Goal: Book appointment/travel/reservation

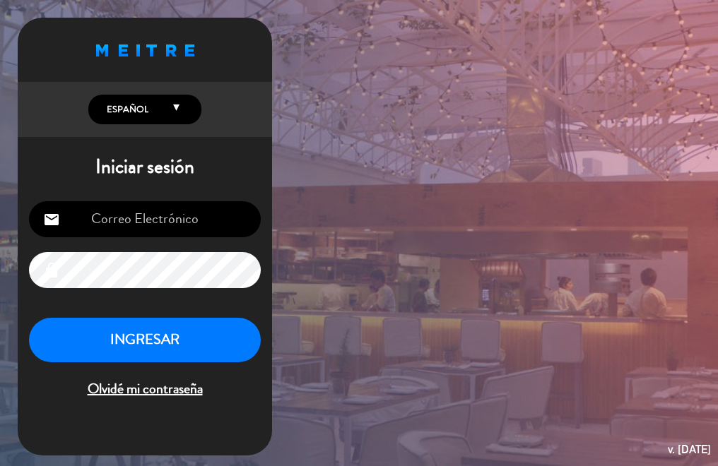
type input "[EMAIL_ADDRESS][DOMAIN_NAME]"
click at [172, 339] on button "INGRESAR" at bounding box center [145, 340] width 232 height 45
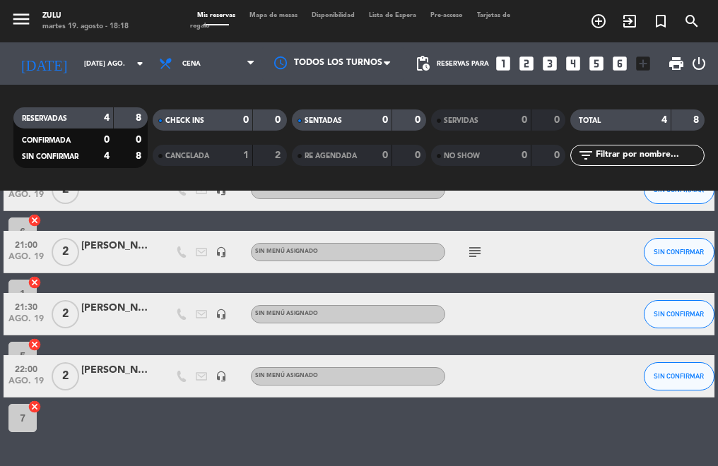
scroll to position [89, 0]
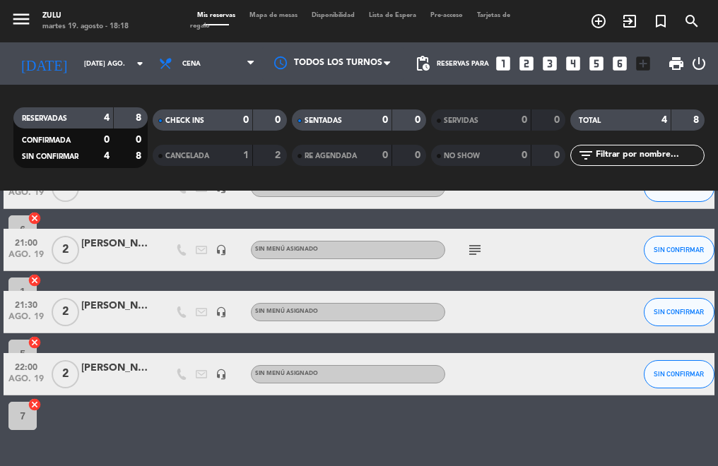
click at [468, 249] on icon "subject" at bounding box center [474, 250] width 17 height 17
click at [468, 250] on icon "subject" at bounding box center [474, 250] width 17 height 17
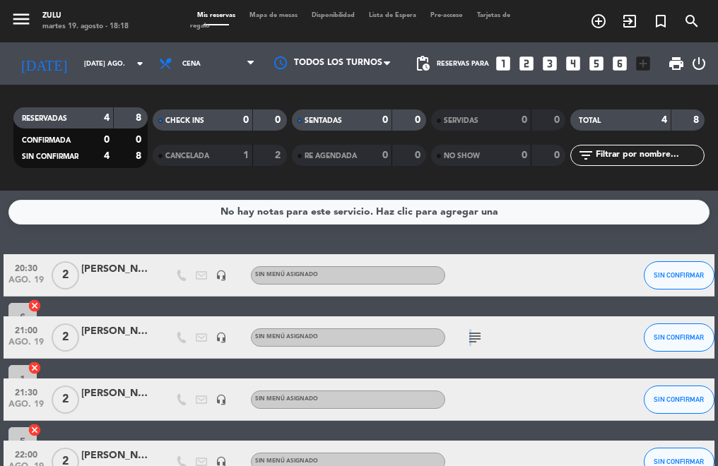
scroll to position [0, 0]
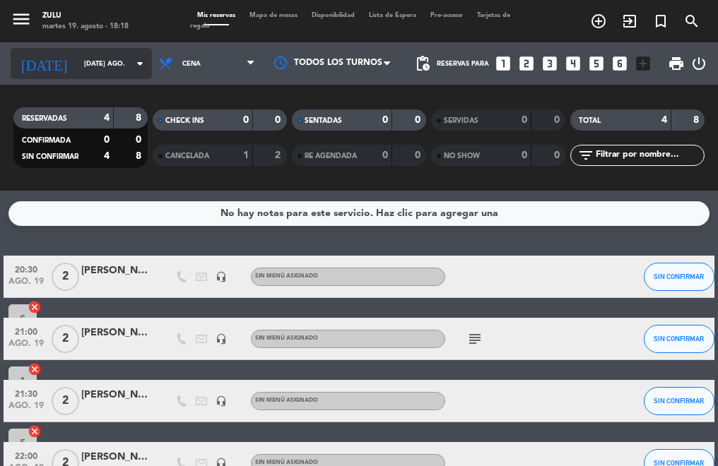
click at [77, 59] on input "[DATE] ago." at bounding box center [123, 64] width 92 height 22
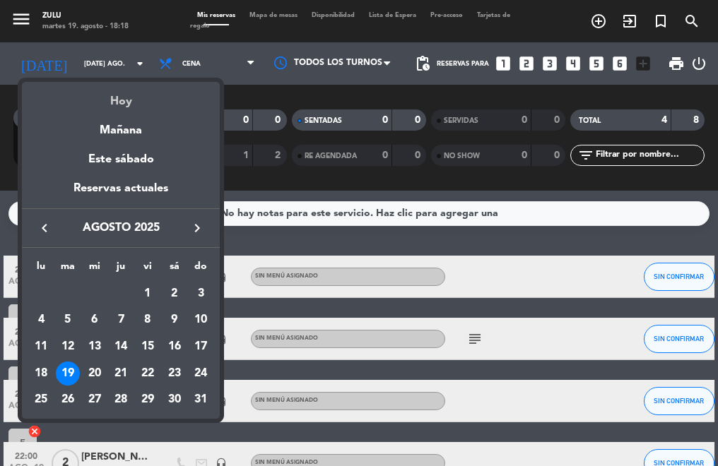
click at [116, 101] on div "Hoy" at bounding box center [121, 96] width 198 height 29
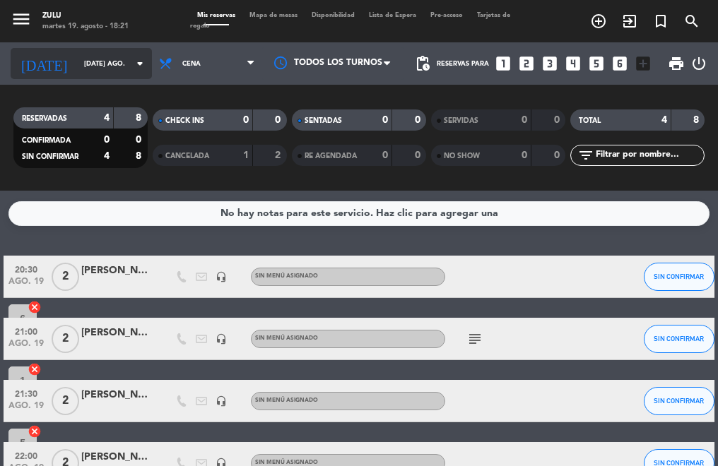
click at [95, 69] on input "[DATE] ago." at bounding box center [123, 64] width 92 height 22
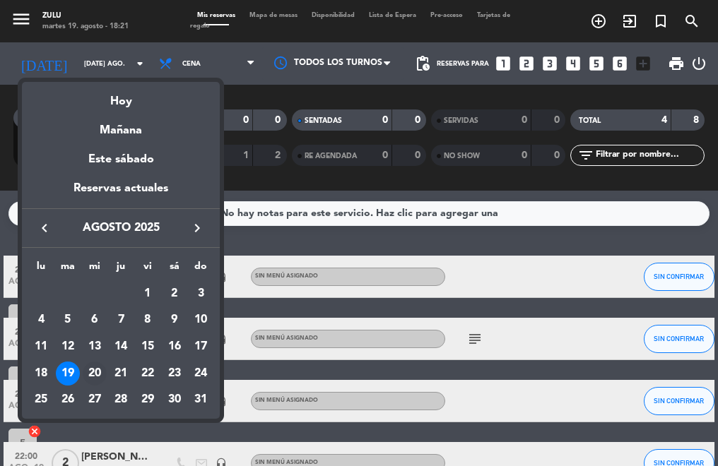
click at [96, 374] on div "20" at bounding box center [95, 374] width 24 height 24
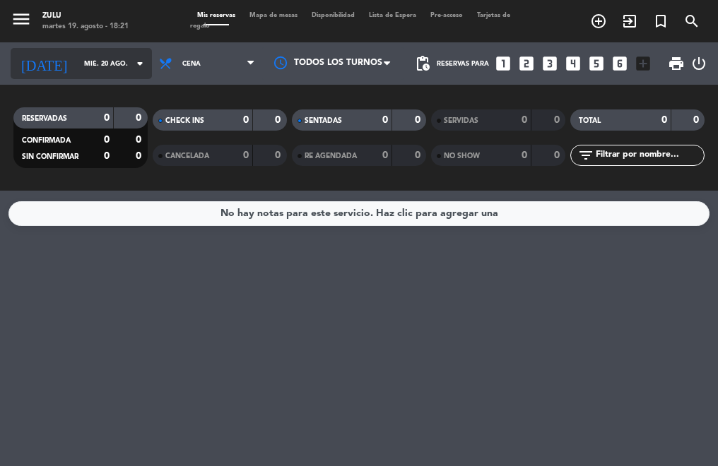
click at [95, 61] on input "mié. 20 ago." at bounding box center [123, 64] width 92 height 22
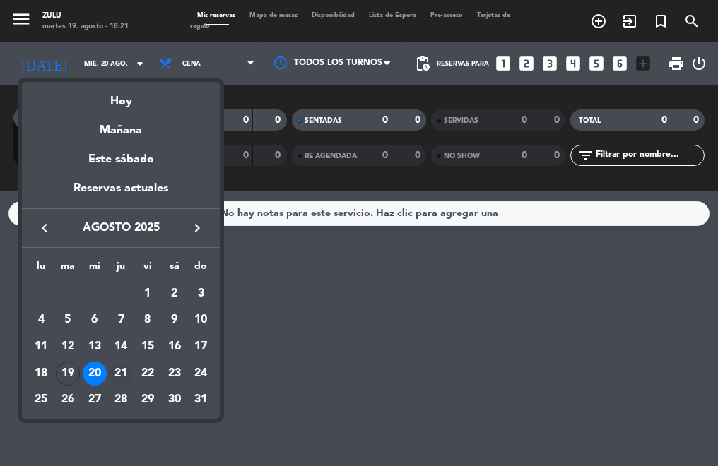
click at [121, 375] on div "21" at bounding box center [121, 374] width 24 height 24
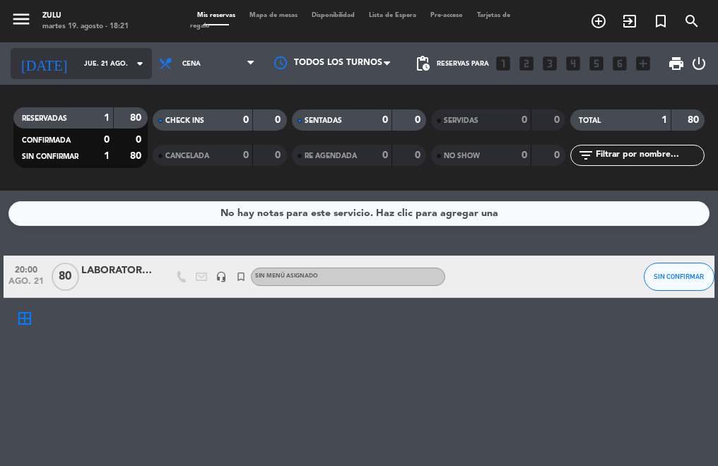
click at [77, 55] on input "jue. 21 ago." at bounding box center [123, 64] width 92 height 22
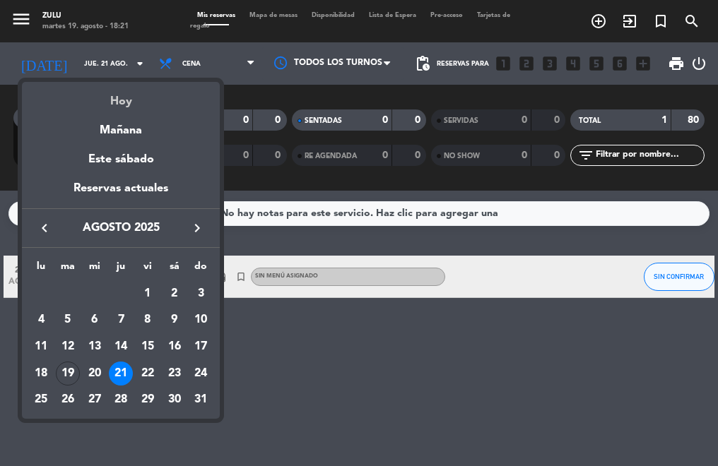
click at [102, 92] on div "Hoy" at bounding box center [121, 96] width 198 height 29
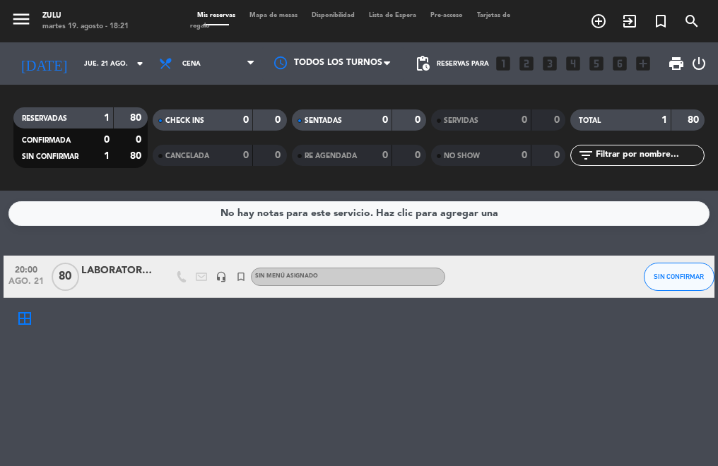
type input "[DATE] ago."
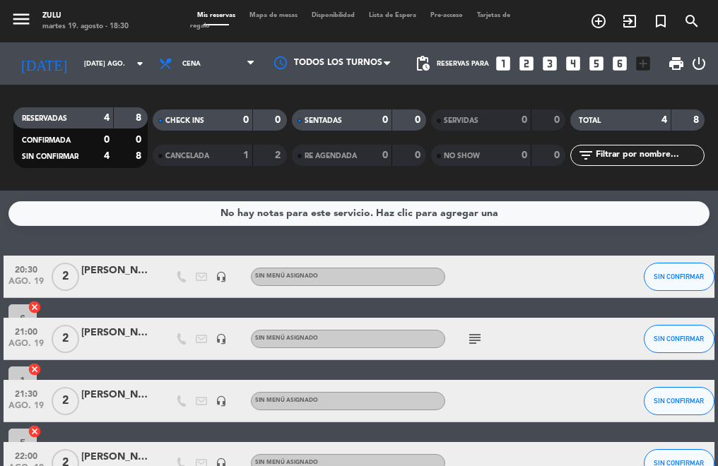
click at [526, 72] on icon "looks_two" at bounding box center [526, 63] width 18 height 18
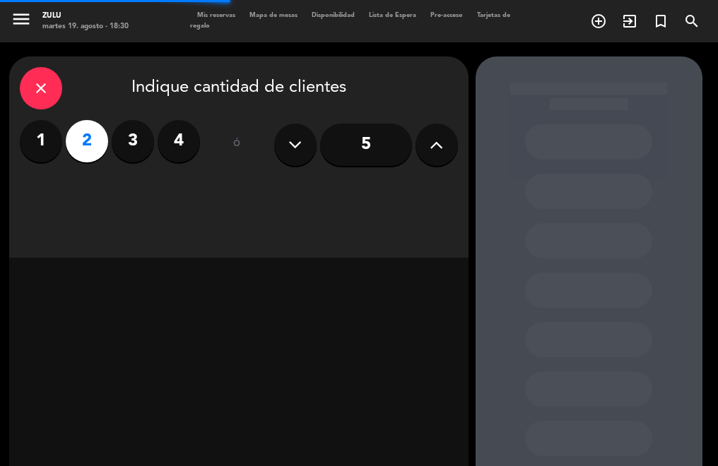
drag, startPoint x: 336, startPoint y: 182, endPoint x: 325, endPoint y: 184, distance: 11.4
click at [335, 183] on div "close Indique cantidad de clientes 1 2 3 4 ó 5" at bounding box center [238, 157] width 459 height 201
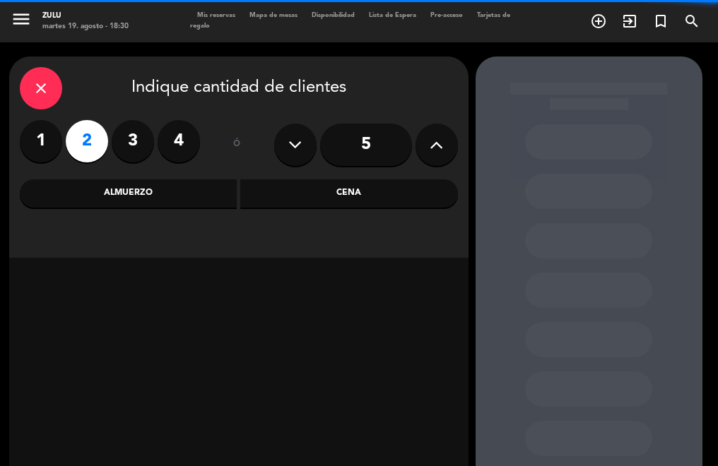
click at [315, 194] on div "Cena" at bounding box center [349, 193] width 218 height 28
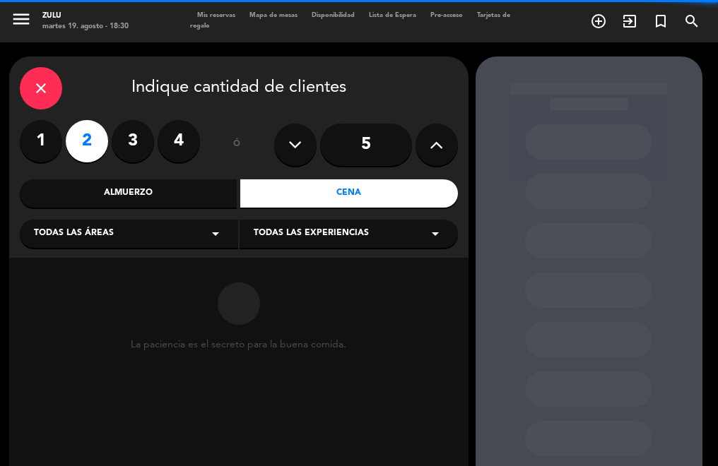
click at [138, 247] on div "Todas las áreas arrow_drop_down" at bounding box center [129, 234] width 218 height 28
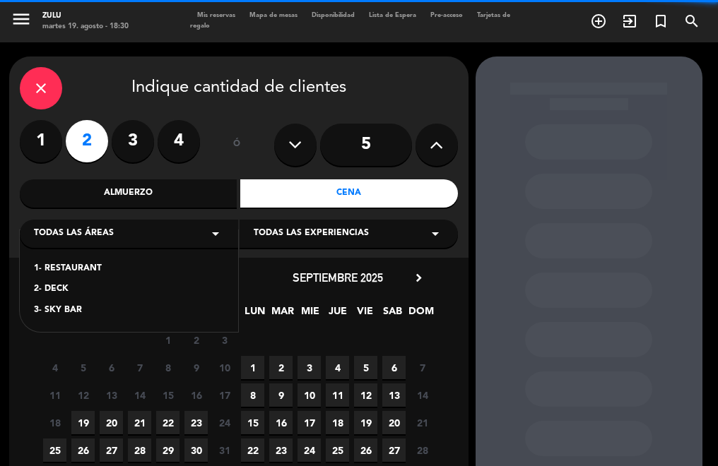
click at [56, 275] on div "1- RESTAURANT" at bounding box center [129, 269] width 190 height 14
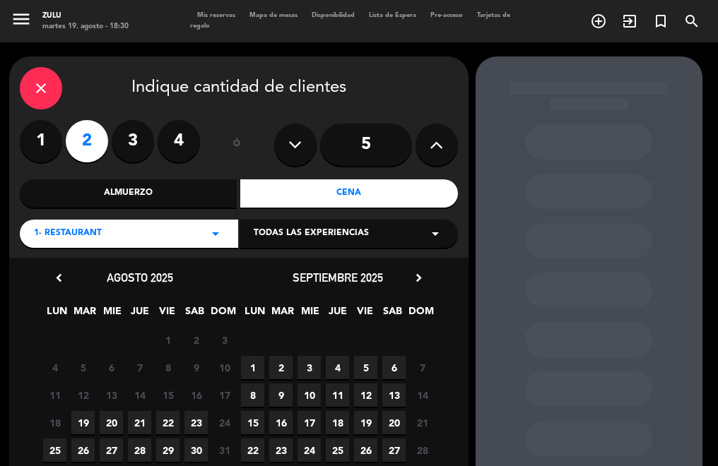
click at [84, 417] on span "19" at bounding box center [82, 422] width 23 height 23
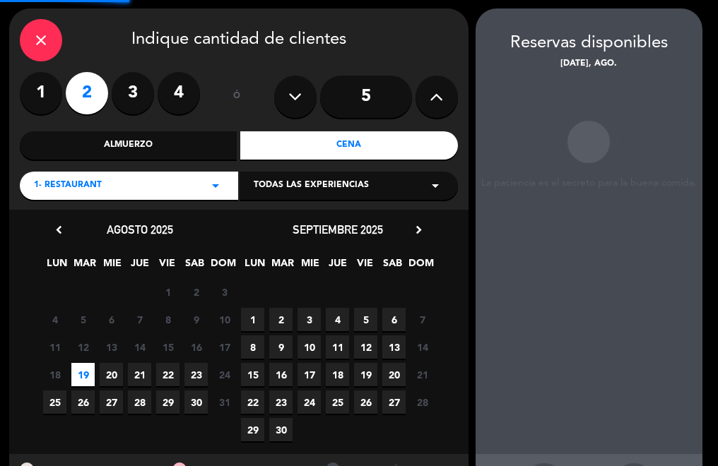
scroll to position [57, 0]
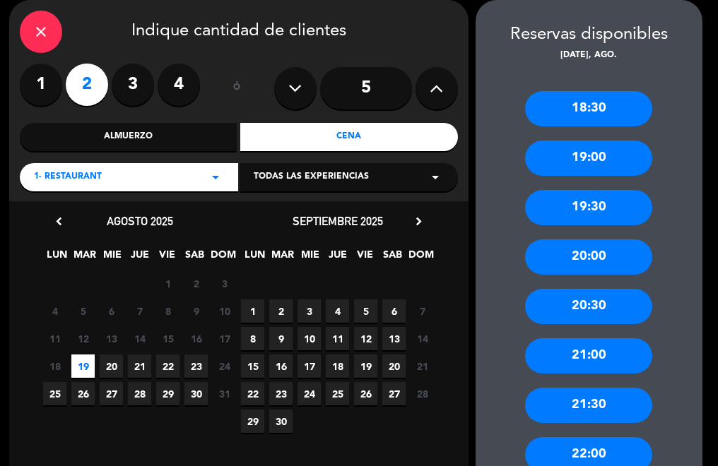
click at [605, 421] on div "21:30" at bounding box center [588, 405] width 127 height 35
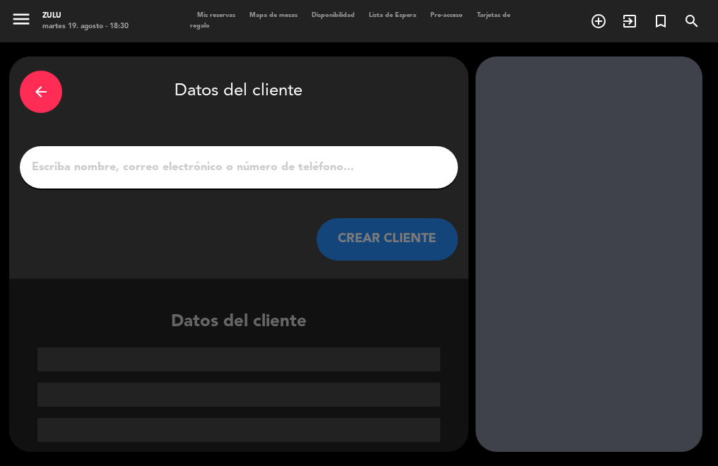
click at [189, 162] on input "1" at bounding box center [238, 168] width 417 height 20
paste input "[PERSON_NAME]"
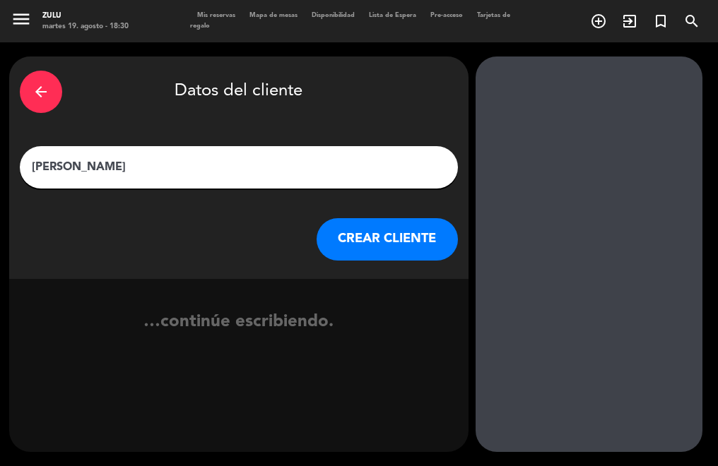
type input "[PERSON_NAME]"
drag, startPoint x: 396, startPoint y: 235, endPoint x: 387, endPoint y: 238, distance: 9.8
click at [387, 238] on button "CREAR CLIENTE" at bounding box center [386, 239] width 141 height 42
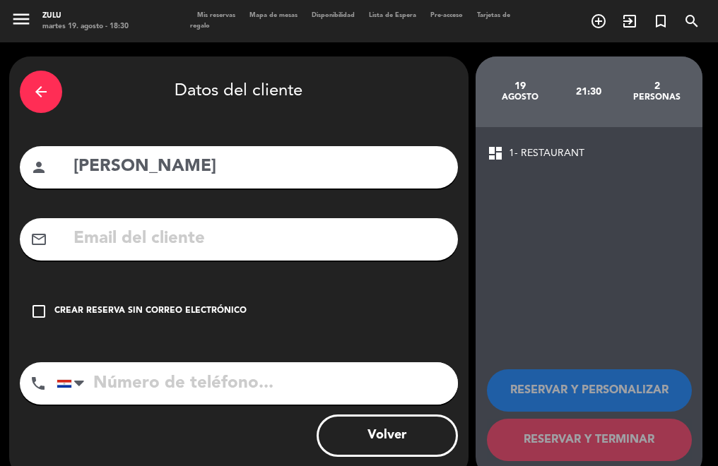
click at [82, 305] on div "Crear reserva sin correo electrónico" at bounding box center [150, 311] width 192 height 14
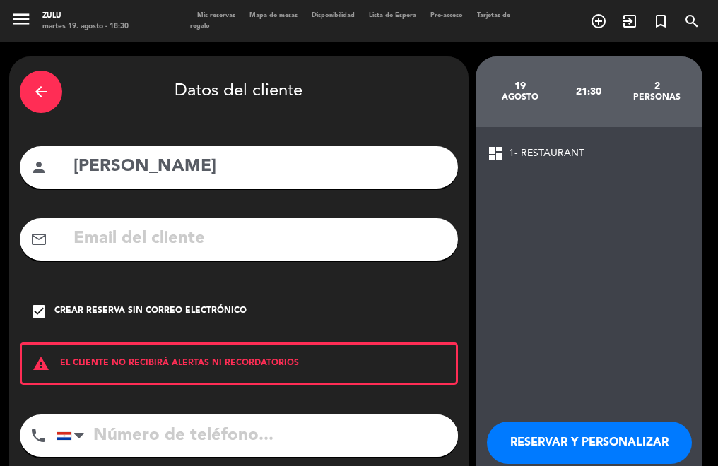
click at [534, 432] on button "RESERVAR Y PERSONALIZAR" at bounding box center [589, 443] width 205 height 42
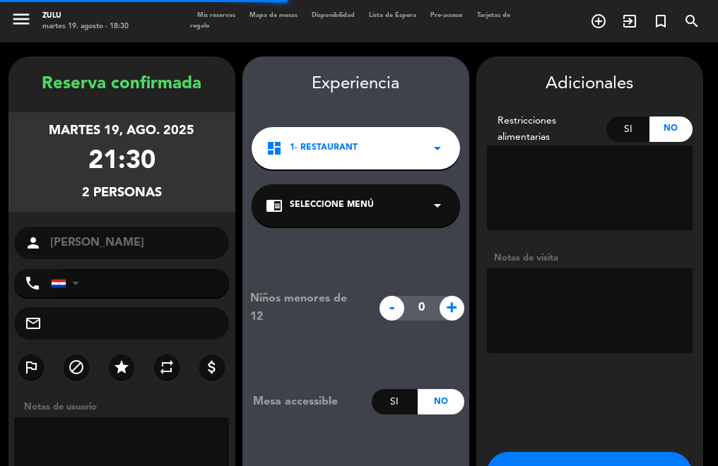
scroll to position [57, 0]
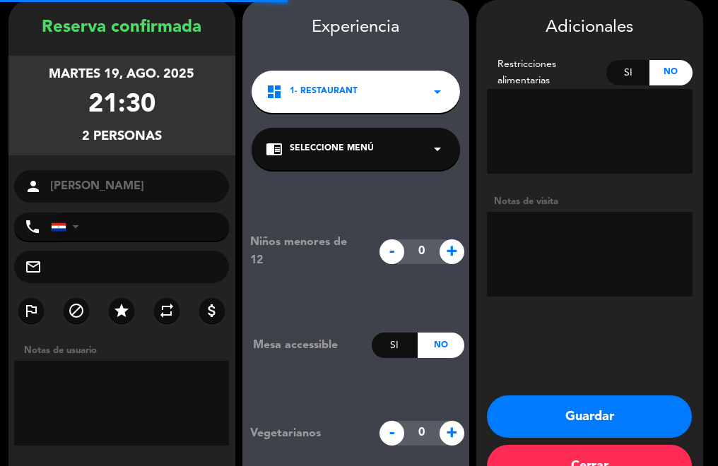
click at [542, 442] on div "Guardar Cerrar" at bounding box center [589, 445] width 227 height 99
click at [532, 426] on button "Guardar" at bounding box center [589, 417] width 205 height 42
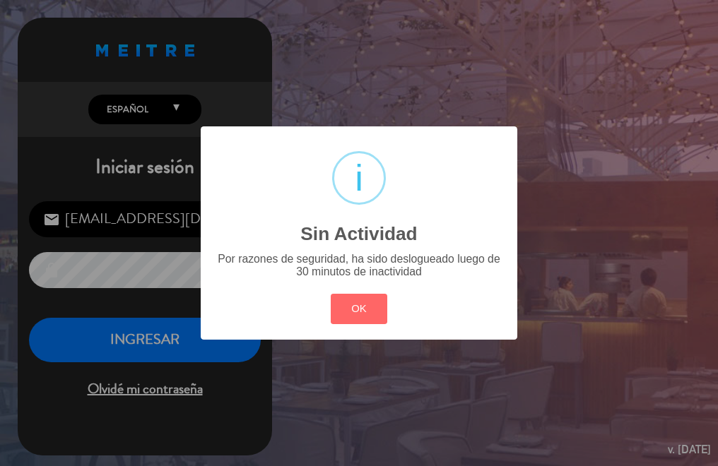
drag, startPoint x: 171, startPoint y: 321, endPoint x: 151, endPoint y: 339, distance: 26.5
click at [170, 322] on div "? ! i Sin Actividad × Por razones de seguridad, ha sido deslogueado luego de 30…" at bounding box center [359, 233] width 718 height 466
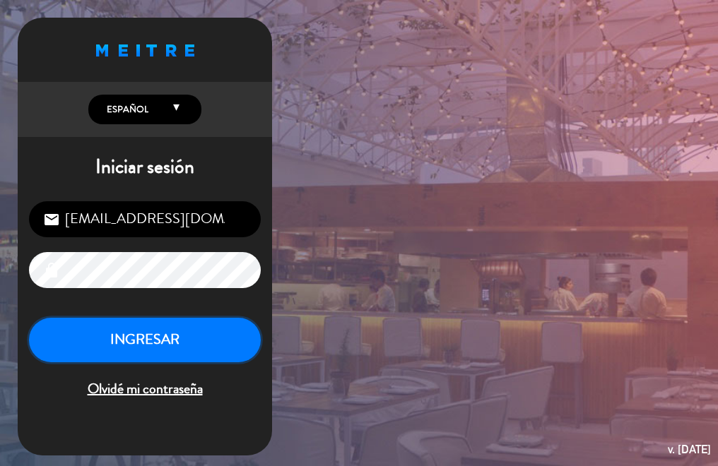
click at [151, 339] on button "INGRESAR" at bounding box center [145, 340] width 232 height 45
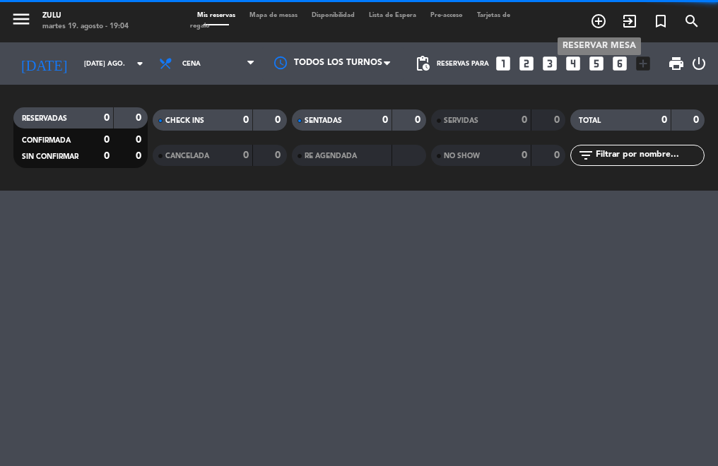
click at [599, 24] on icon "add_circle_outline" at bounding box center [598, 21] width 17 height 17
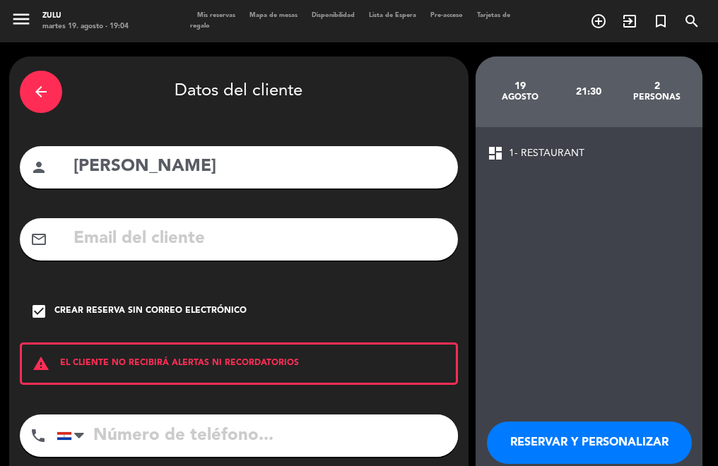
click at [221, 12] on span "Mis reservas" at bounding box center [216, 15] width 52 height 6
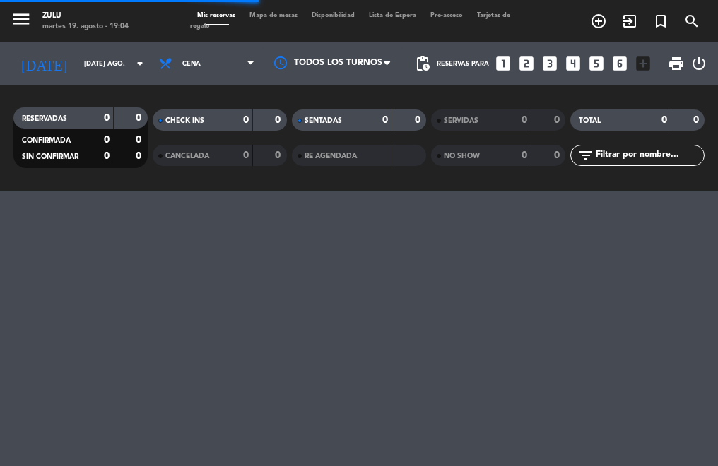
click at [595, 60] on icon "looks_5" at bounding box center [596, 63] width 18 height 18
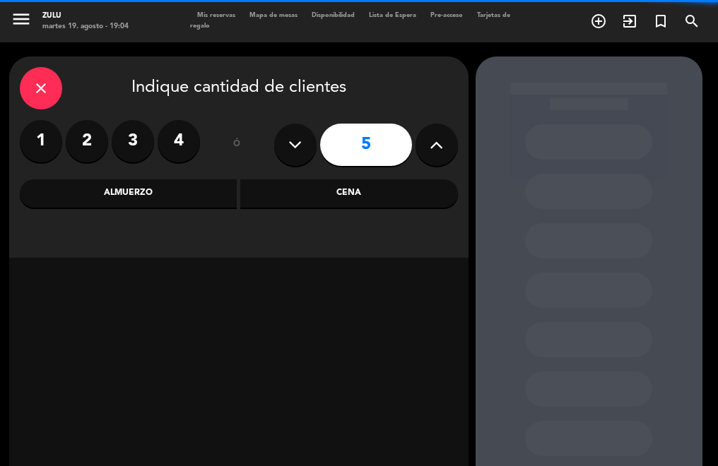
drag, startPoint x: 374, startPoint y: 185, endPoint x: 328, endPoint y: 203, distance: 49.2
click at [338, 202] on div "Cena" at bounding box center [349, 193] width 218 height 28
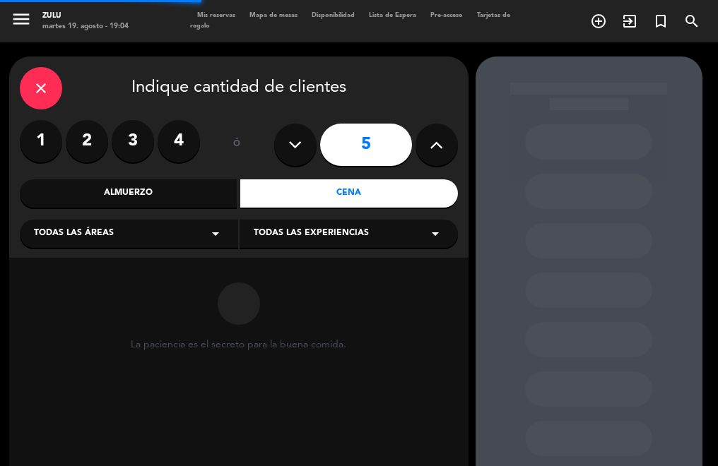
drag, startPoint x: 109, startPoint y: 244, endPoint x: 70, endPoint y: 242, distance: 39.6
click at [93, 249] on div "close Indique cantidad de clientes 1 2 3 4 ó 5 Almuerzo Cena Todas las áreas ar…" at bounding box center [238, 157] width 459 height 201
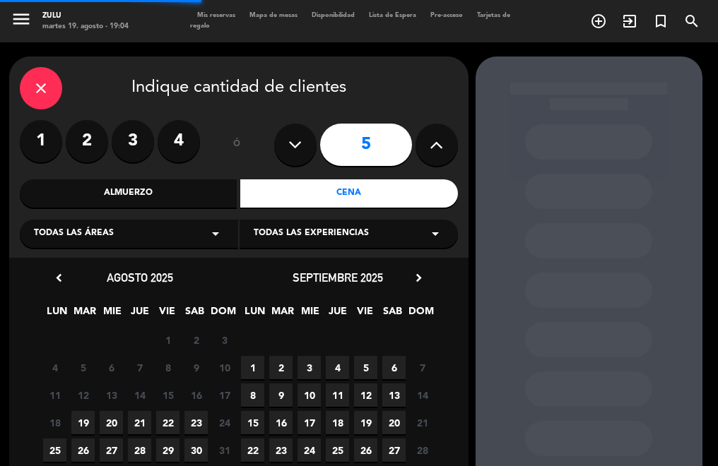
click at [70, 242] on div "Todas las áreas arrow_drop_down" at bounding box center [129, 234] width 218 height 28
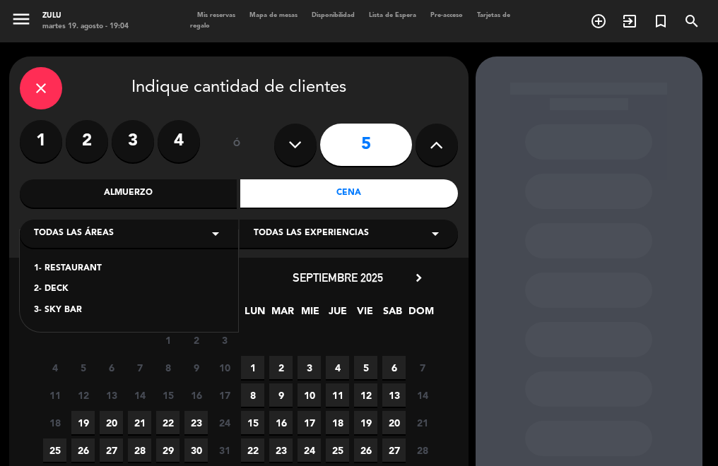
click at [68, 263] on div "1- RESTAURANT" at bounding box center [129, 269] width 190 height 14
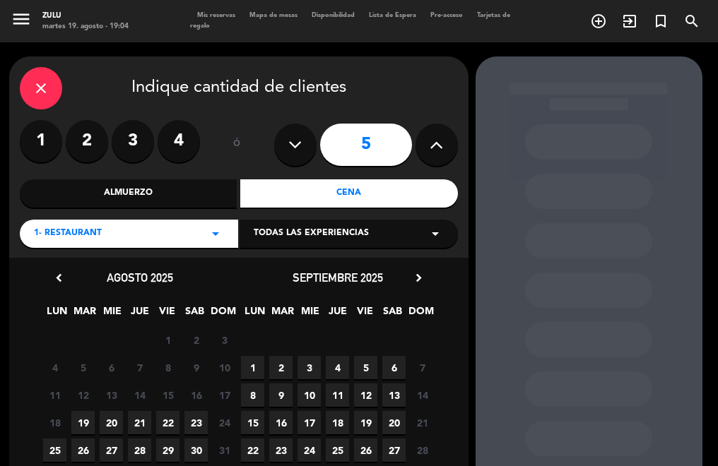
click at [79, 422] on span "19" at bounding box center [82, 422] width 23 height 23
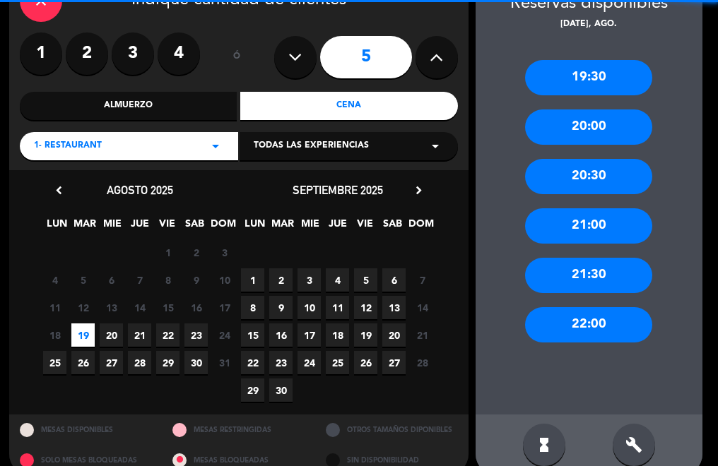
scroll to position [110, 0]
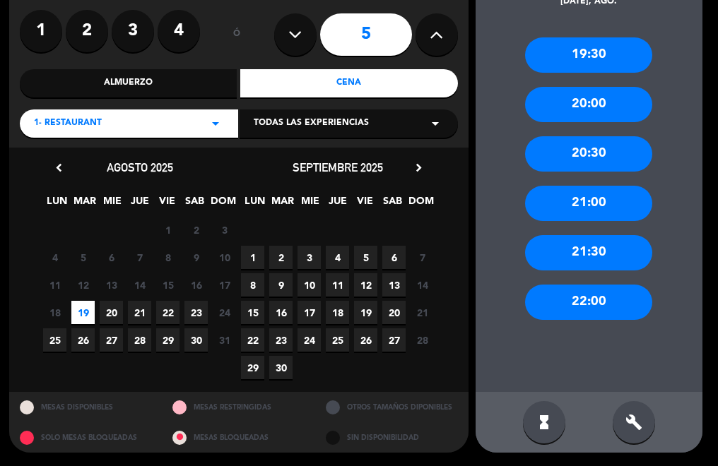
drag, startPoint x: 567, startPoint y: 302, endPoint x: 536, endPoint y: 295, distance: 31.9
click at [562, 300] on div "22:00" at bounding box center [588, 302] width 127 height 35
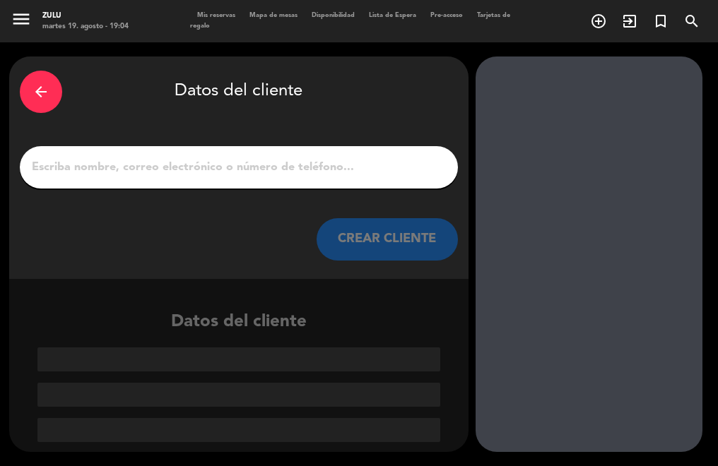
scroll to position [0, 0]
click at [268, 171] on input "1" at bounding box center [238, 168] width 417 height 20
paste input "[PERSON_NAME]"
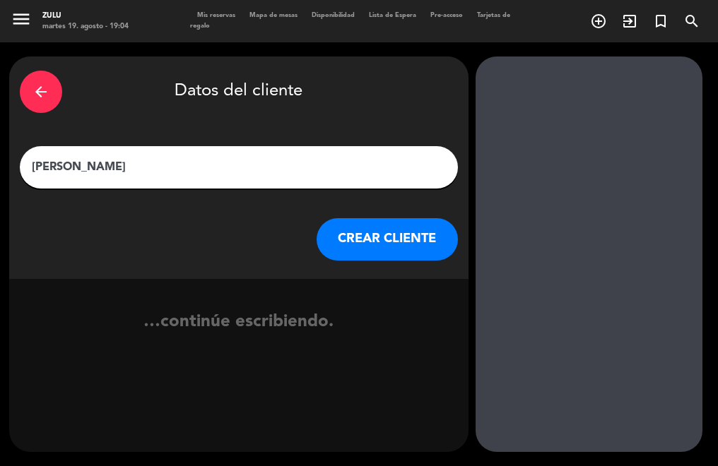
type input "[PERSON_NAME]"
click at [329, 230] on button "CREAR CLIENTE" at bounding box center [386, 239] width 141 height 42
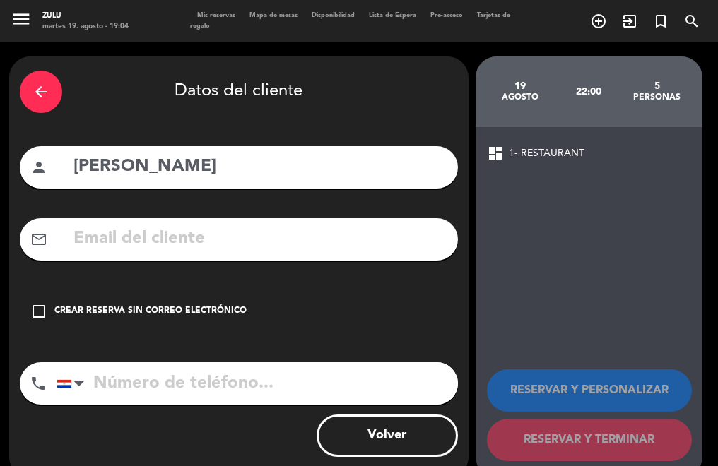
click at [165, 309] on div "Crear reserva sin correo electrónico" at bounding box center [150, 311] width 192 height 14
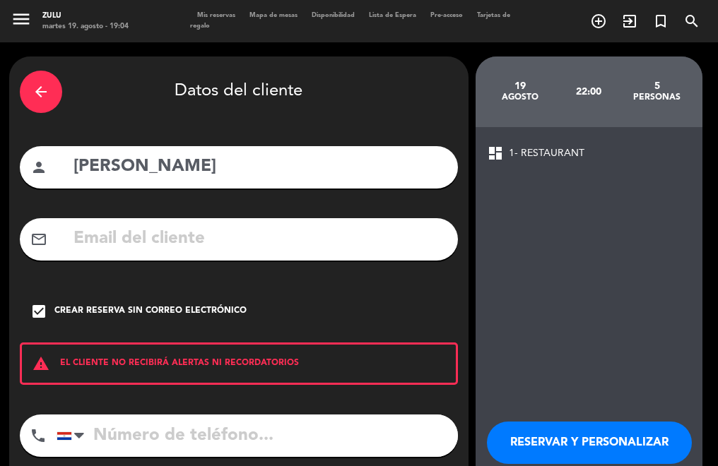
click at [552, 432] on button "RESERVAR Y PERSONALIZAR" at bounding box center [589, 443] width 205 height 42
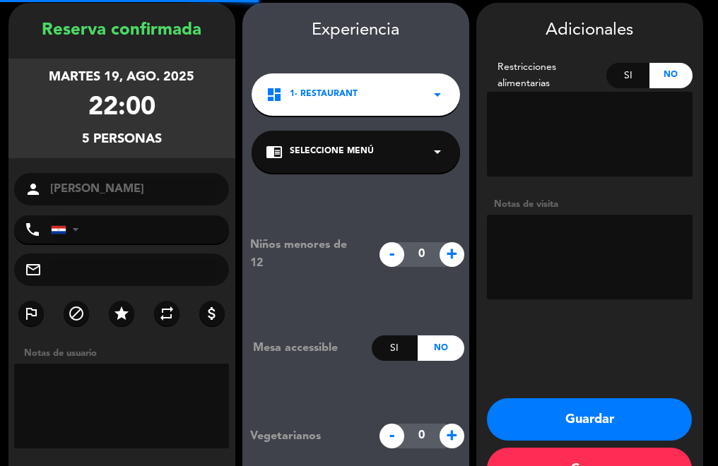
scroll to position [57, 0]
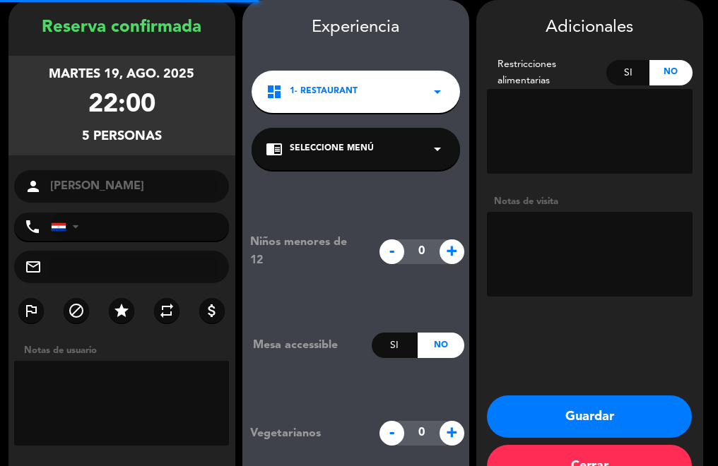
click at [521, 420] on button "Guardar" at bounding box center [589, 417] width 205 height 42
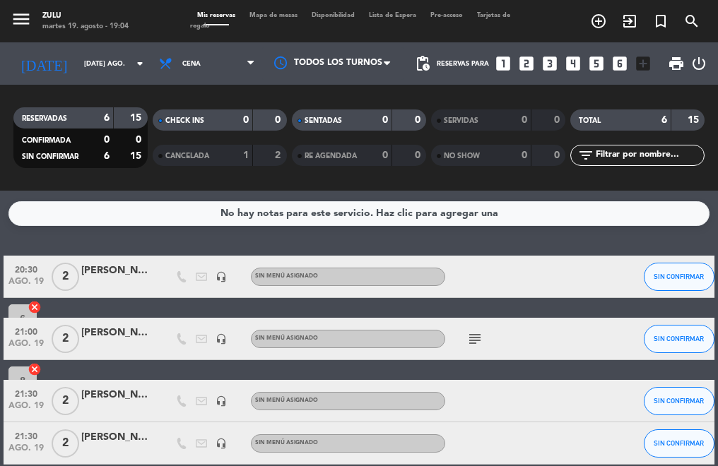
click at [76, 274] on span "2" at bounding box center [66, 277] width 28 height 28
click at [71, 338] on span "2" at bounding box center [66, 339] width 28 height 28
click at [69, 410] on span "2" at bounding box center [66, 401] width 28 height 28
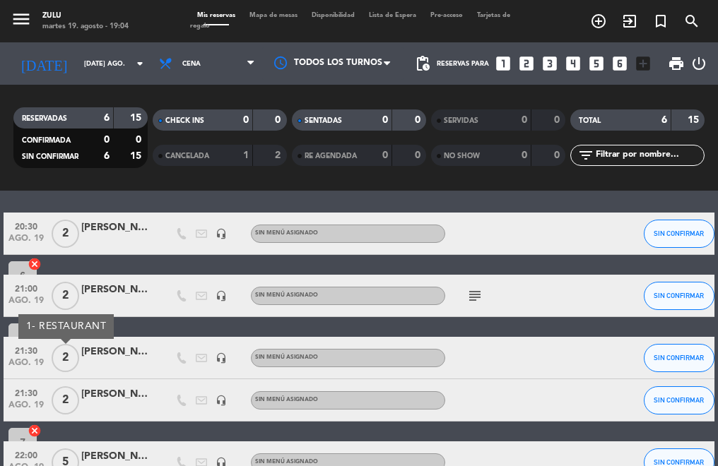
scroll to position [71, 0]
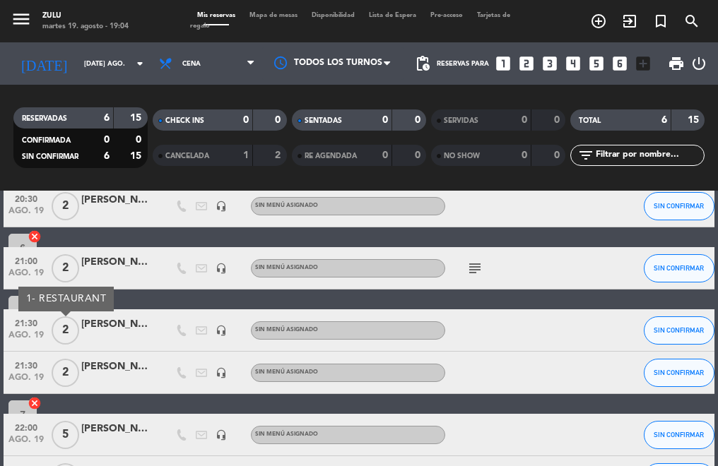
click at [64, 373] on span "2" at bounding box center [66, 373] width 28 height 28
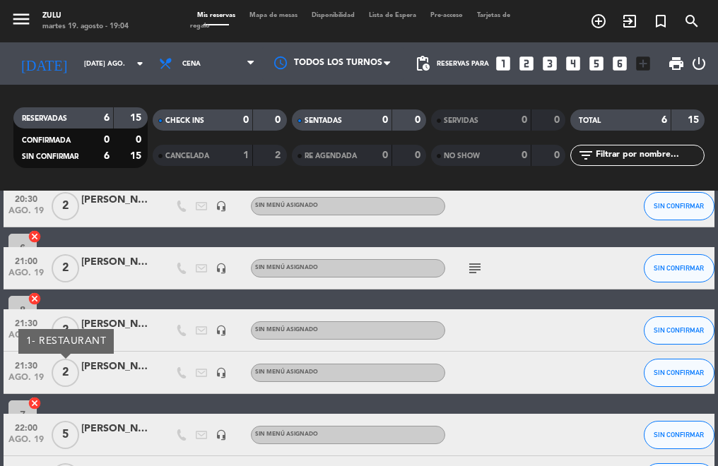
drag, startPoint x: 52, startPoint y: 422, endPoint x: 45, endPoint y: 419, distance: 8.5
click at [45, 419] on div "22:00 ago. 19 5 [PERSON_NAME] headset_mic Sin menú asignado SIN CONFIRMAR V5 ca…" at bounding box center [359, 435] width 711 height 42
click at [61, 439] on span "5" at bounding box center [66, 435] width 28 height 28
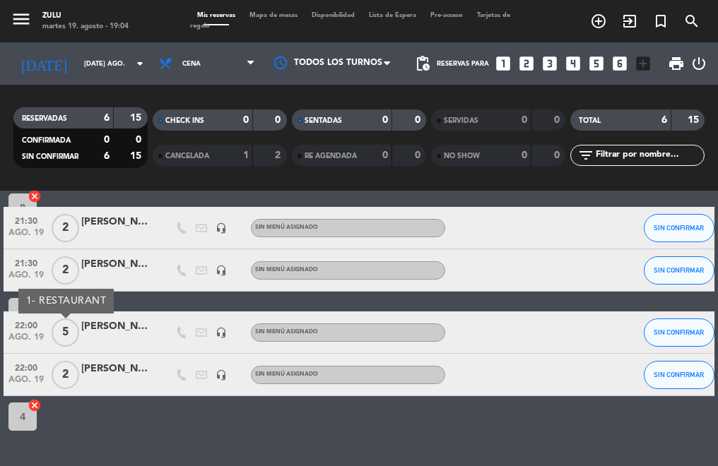
scroll to position [174, 0]
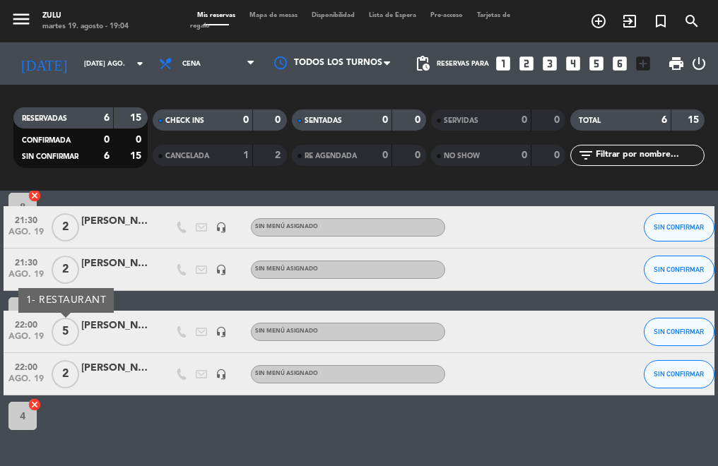
click at [59, 374] on span "2" at bounding box center [66, 374] width 28 height 28
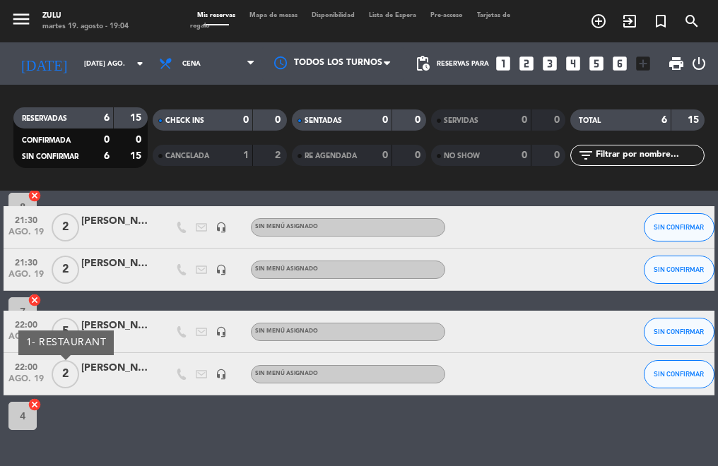
click at [79, 427] on div "No hay notas para este servicio. Haz clic para agregar una 20:30 ago. 19 2 [PER…" at bounding box center [359, 328] width 718 height 275
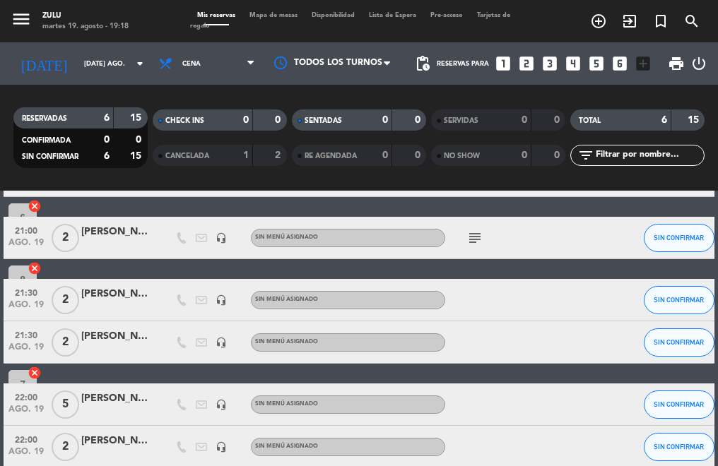
scroll to position [141, 0]
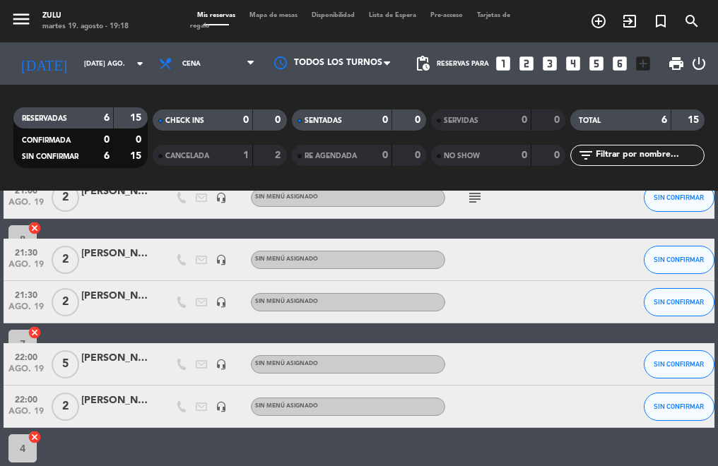
click at [130, 292] on div "[PERSON_NAME]" at bounding box center [116, 296] width 71 height 16
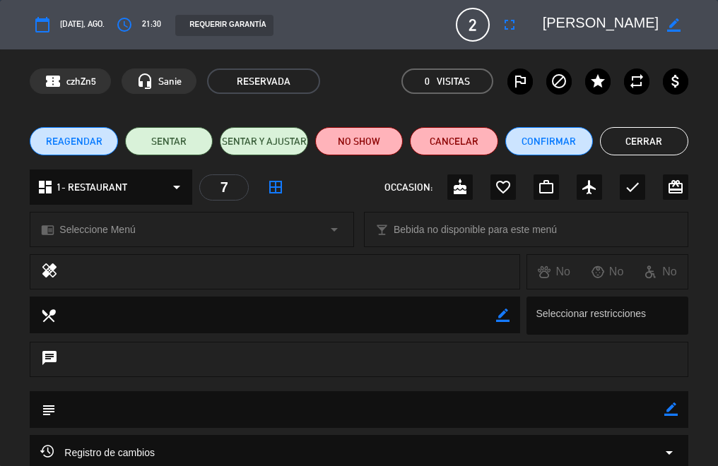
click at [428, 143] on edit-booking-info-modal "calendar_today [DATE], ago. access_time 21:30 REQUERIR GARANTÍA 2 [PERSON_NAME]…" at bounding box center [359, 233] width 718 height 466
click at [428, 140] on button "Cancelar" at bounding box center [454, 141] width 88 height 28
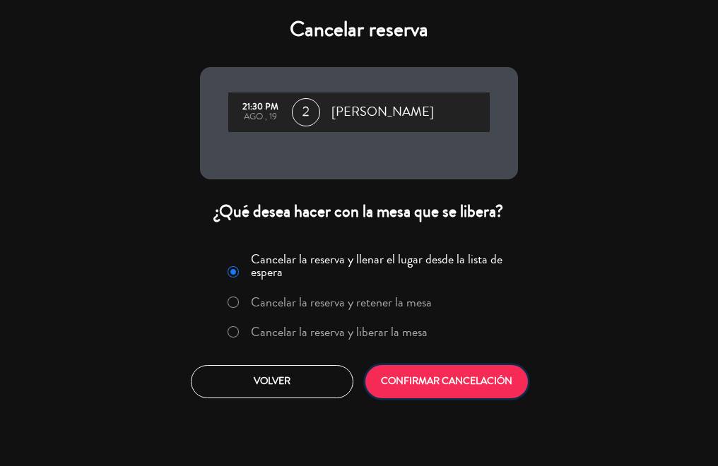
click at [445, 386] on button "CONFIRMAR CANCELACIÓN" at bounding box center [446, 381] width 162 height 33
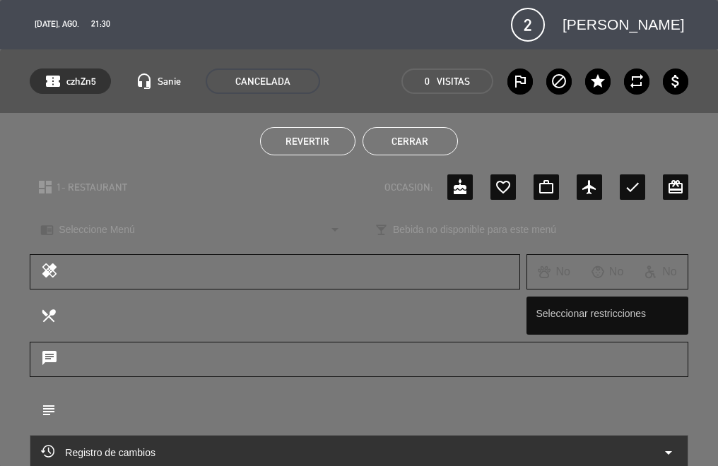
click at [430, 136] on button "Cerrar" at bounding box center [409, 141] width 95 height 28
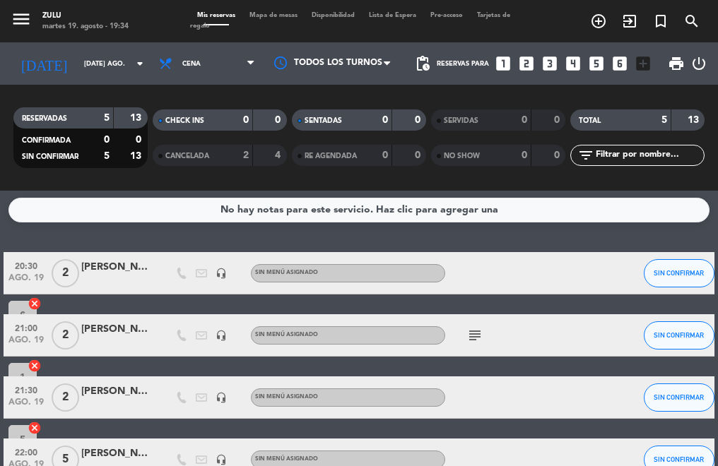
scroll to position [0, 0]
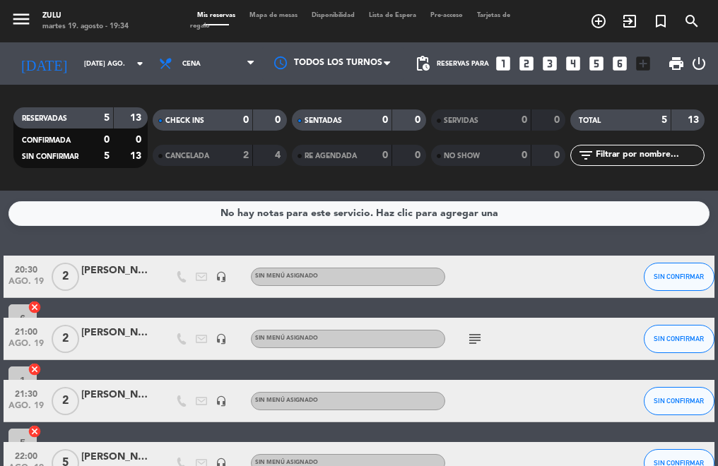
click at [473, 338] on icon "subject" at bounding box center [474, 339] width 17 height 17
click at [110, 252] on div "No hay notas para este servicio. Haz clic para agregar una 20:30 ago. 19 2 [PER…" at bounding box center [359, 328] width 718 height 275
click at [101, 227] on div "No hay notas para este servicio. Haz clic para agregar una 20:30 ago. 19 2 [PER…" at bounding box center [359, 328] width 718 height 275
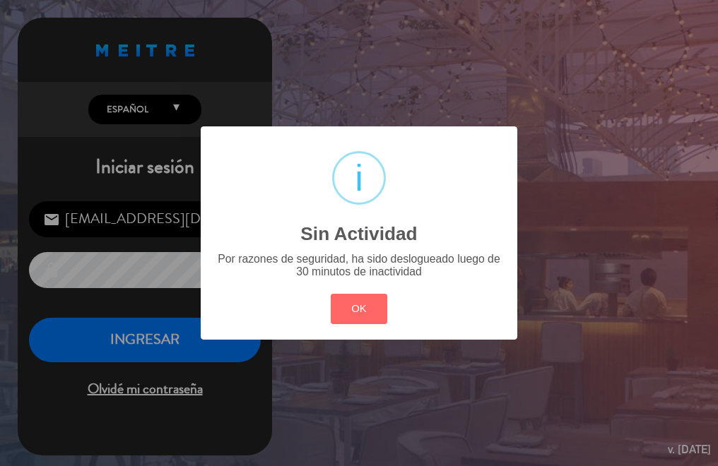
click at [102, 336] on div "? ! i Sin Actividad × Por razones de seguridad, ha sido deslogueado luego de 30…" at bounding box center [359, 233] width 718 height 466
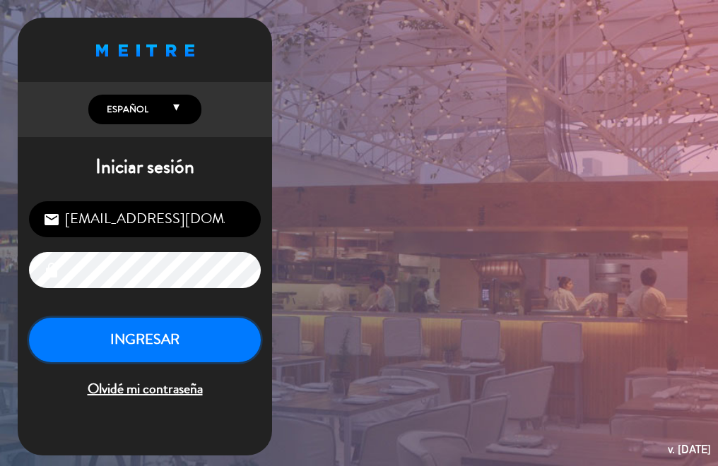
click at [102, 336] on button "INGRESAR" at bounding box center [145, 340] width 232 height 45
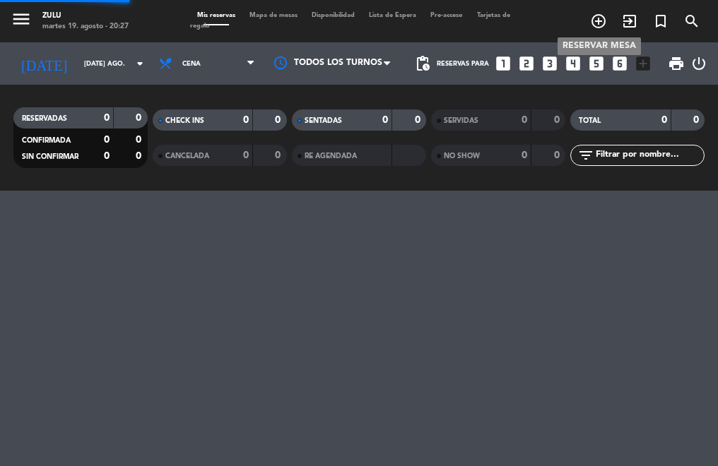
click at [596, 22] on icon "add_circle_outline" at bounding box center [598, 21] width 17 height 17
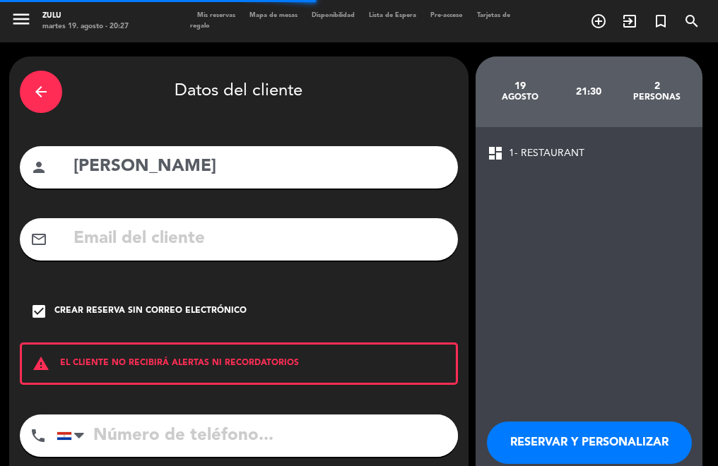
click at [215, 13] on span "Mis reservas" at bounding box center [216, 15] width 52 height 6
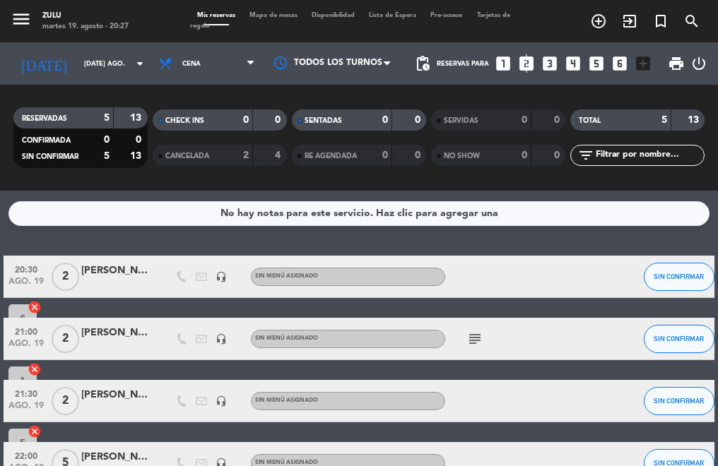
click at [525, 57] on icon "looks_two" at bounding box center [526, 63] width 18 height 18
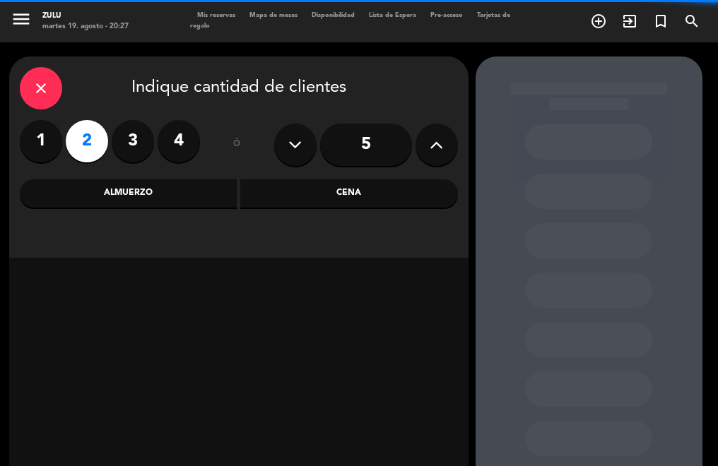
drag, startPoint x: 327, startPoint y: 183, endPoint x: 314, endPoint y: 195, distance: 17.5
click at [323, 187] on div "Cena" at bounding box center [349, 193] width 218 height 28
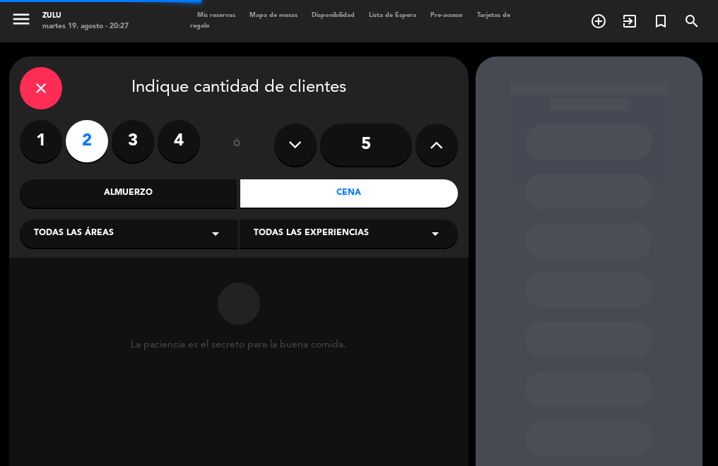
drag, startPoint x: 129, startPoint y: 215, endPoint x: 124, endPoint y: 222, distance: 8.1
click at [124, 222] on div "close Indique cantidad de clientes 1 2 3 4 ó 5 Almuerzo Cena Todas las áreas ar…" at bounding box center [238, 157] width 459 height 201
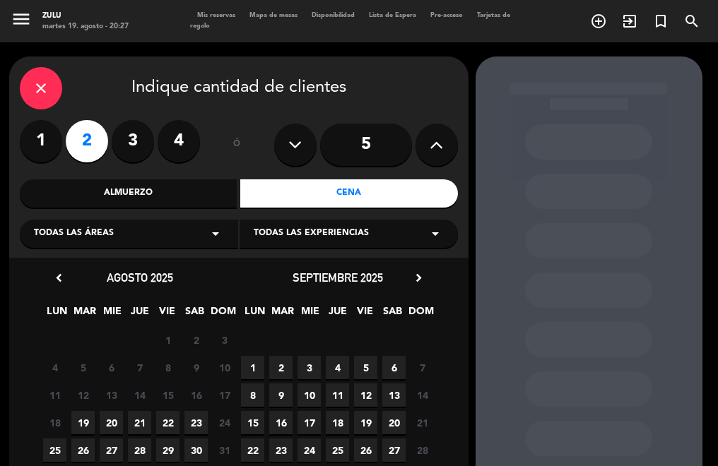
click at [81, 242] on div "Todas las áreas arrow_drop_down" at bounding box center [129, 234] width 218 height 28
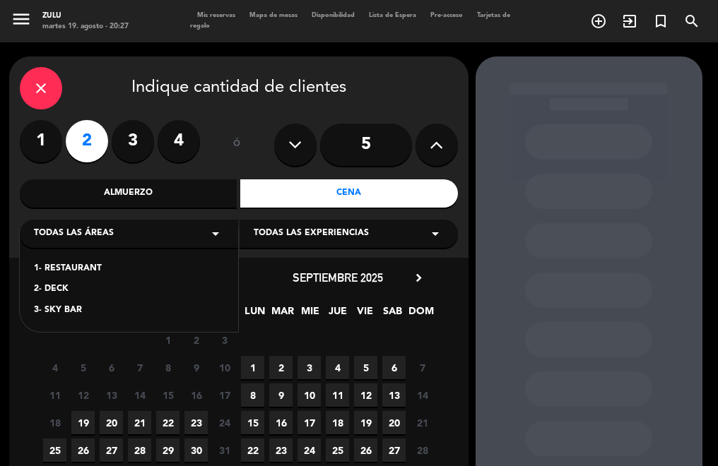
click at [91, 267] on div "1- RESTAURANT" at bounding box center [129, 269] width 190 height 14
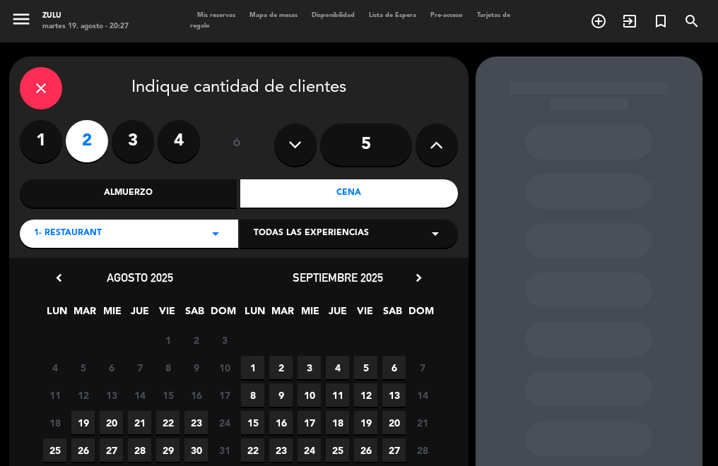
click at [83, 419] on span "19" at bounding box center [82, 422] width 23 height 23
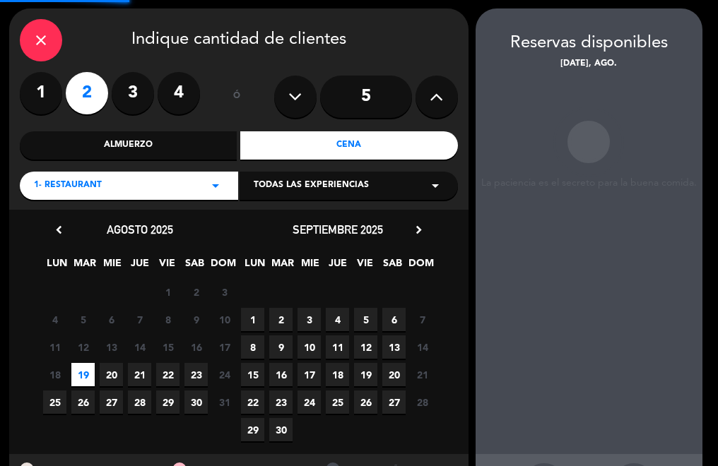
scroll to position [57, 0]
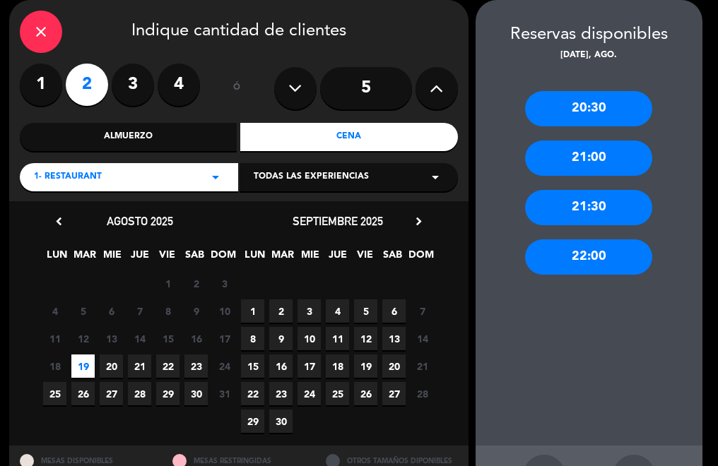
drag, startPoint x: 569, startPoint y: 253, endPoint x: 535, endPoint y: 246, distance: 34.6
click at [567, 252] on div "22:00" at bounding box center [588, 256] width 127 height 35
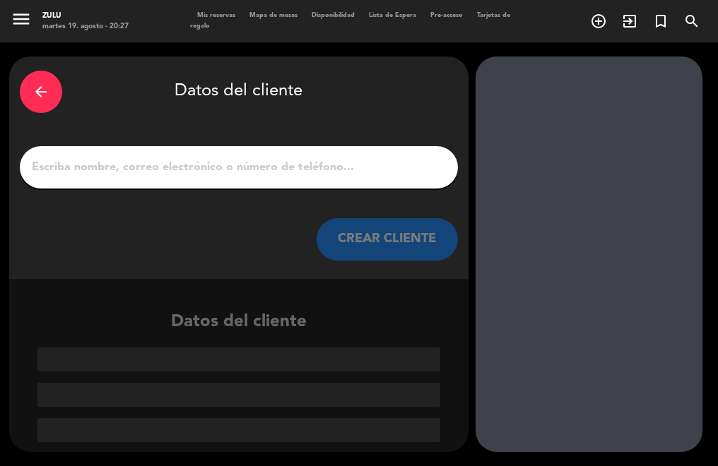
scroll to position [0, 0]
click at [284, 170] on input "1" at bounding box center [238, 168] width 417 height 20
paste input "[PERSON_NAME]"
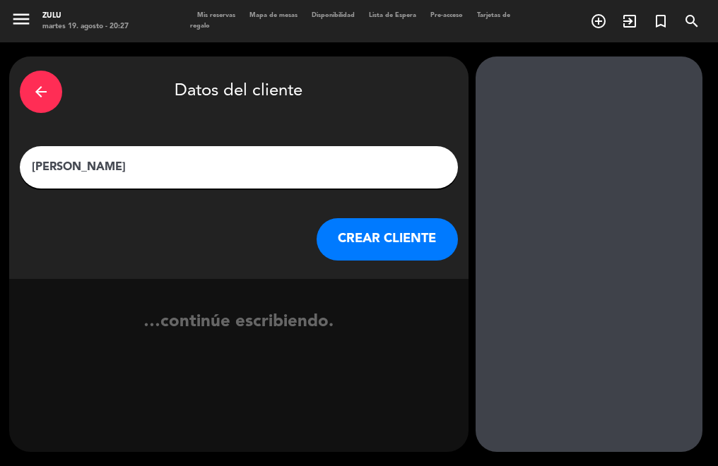
type input "[PERSON_NAME]"
drag, startPoint x: 312, startPoint y: 223, endPoint x: 332, endPoint y: 230, distance: 21.4
click at [332, 230] on div "CREAR CLIENTE" at bounding box center [239, 239] width 438 height 42
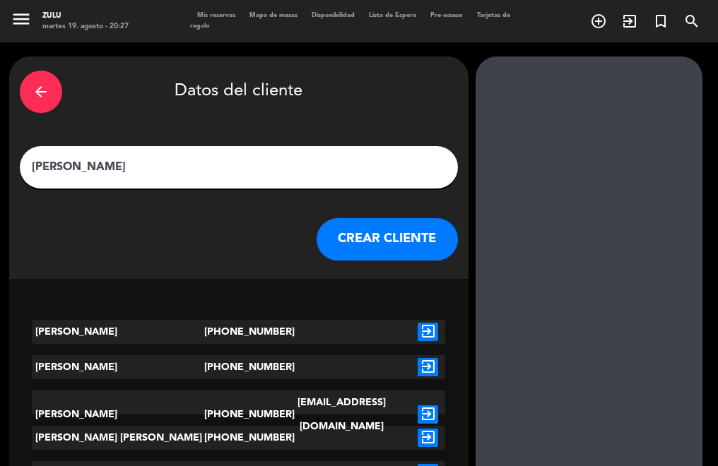
drag, startPoint x: 376, startPoint y: 256, endPoint x: 376, endPoint y: 248, distance: 8.5
click at [376, 248] on button "CREAR CLIENTE" at bounding box center [386, 239] width 141 height 42
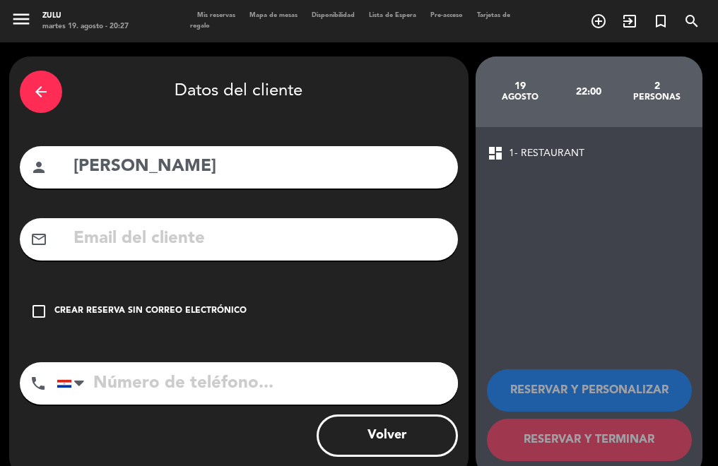
drag, startPoint x: 97, startPoint y: 308, endPoint x: 105, endPoint y: 309, distance: 7.2
click at [100, 307] on div "Crear reserva sin correo electrónico" at bounding box center [150, 311] width 192 height 14
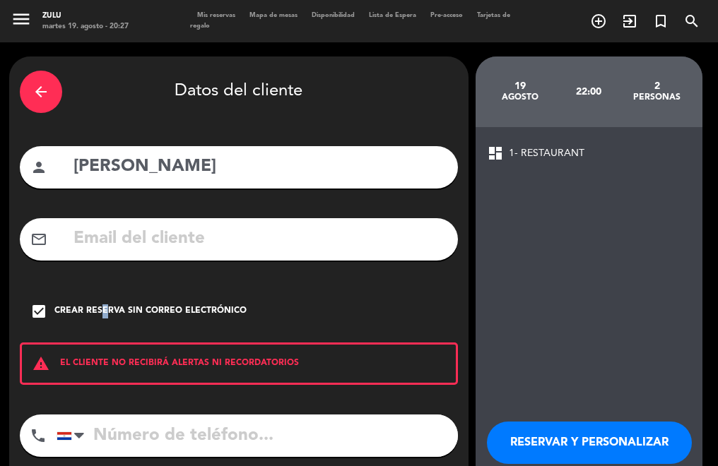
click at [528, 440] on button "RESERVAR Y PERSONALIZAR" at bounding box center [589, 443] width 205 height 42
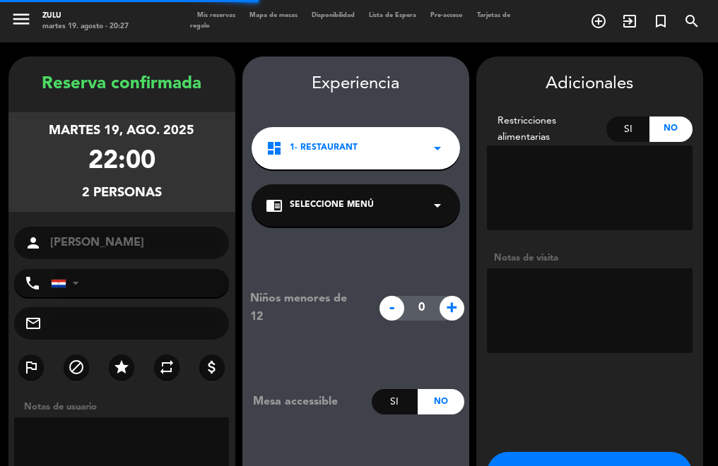
scroll to position [57, 0]
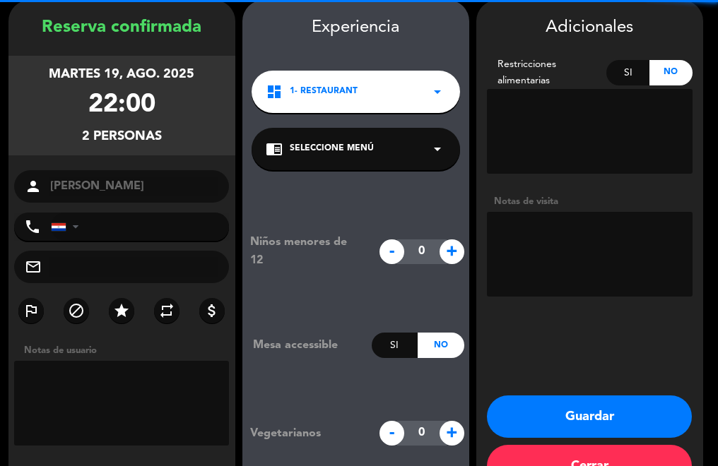
click at [515, 416] on button "Guardar" at bounding box center [589, 417] width 205 height 42
